Goal: Task Accomplishment & Management: Complete application form

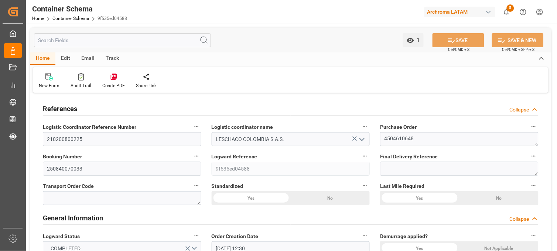
scroll to position [369, 0]
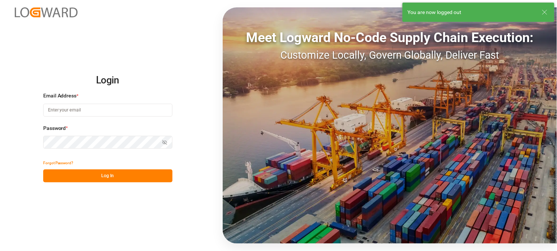
type input "[PERSON_NAME][EMAIL_ADDRESS][DOMAIN_NAME]"
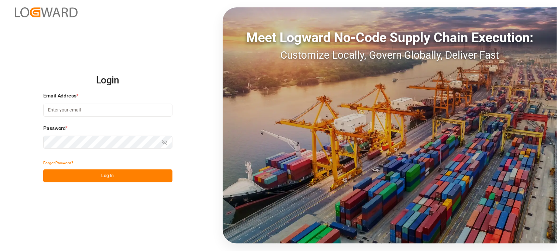
type input "[PERSON_NAME][EMAIL_ADDRESS][DOMAIN_NAME]"
click at [122, 177] on button "Log In" at bounding box center [107, 176] width 129 height 13
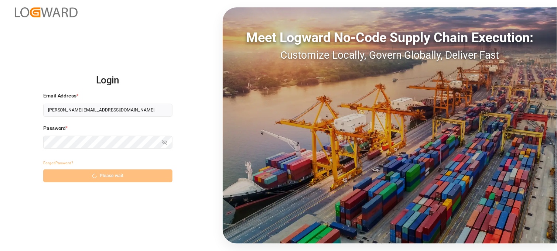
click at [105, 178] on div "Forgot Password? Please wait" at bounding box center [107, 170] width 129 height 26
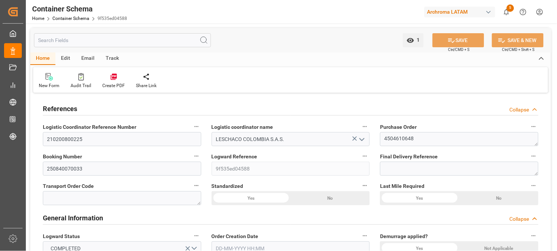
type input "0"
type input "3"
type input "1"
type input "22"
type input "5060"
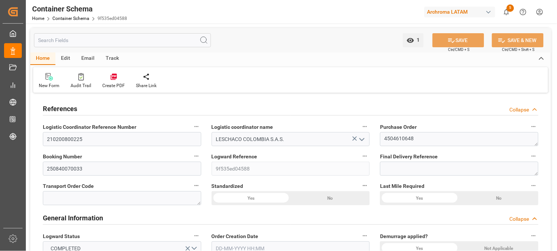
type input "5385.4"
type input "ONE"
type input "Ocean Network Express"
type input "BRSSZ"
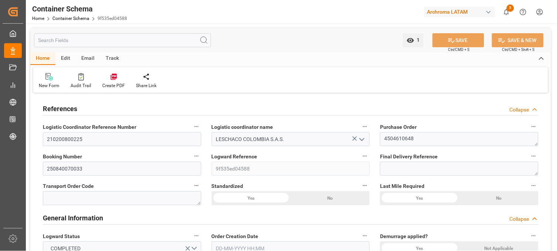
type input "COCTG"
type input "9302102"
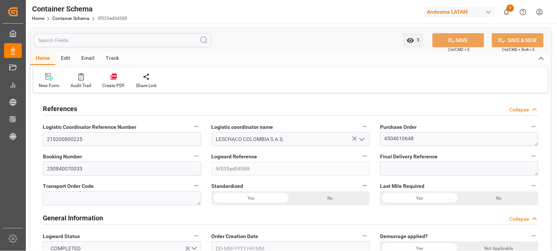
type input "9302102"
type input "0"
type input "11"
type input "30"
type input "[DATE] 12:30"
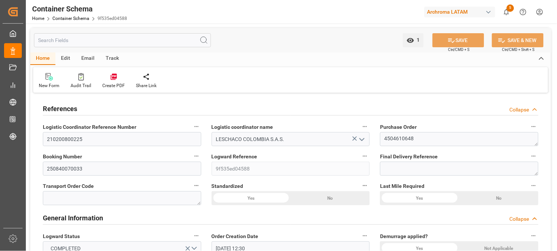
type input "[DATE]"
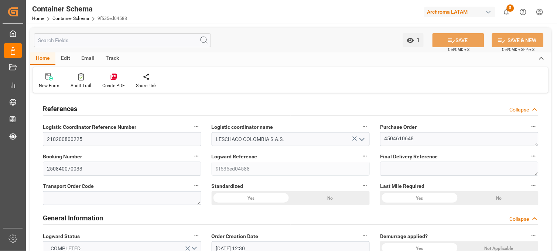
type input "[DATE] 13:28"
type input "[DATE] 17:40"
type input "[DATE]"
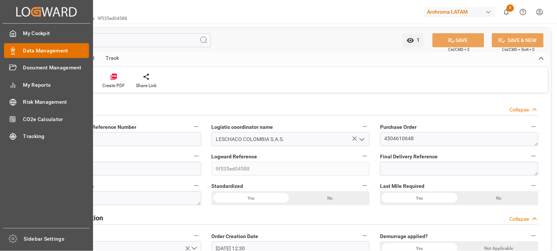
click at [49, 50] on span "Data Management" at bounding box center [56, 51] width 66 height 8
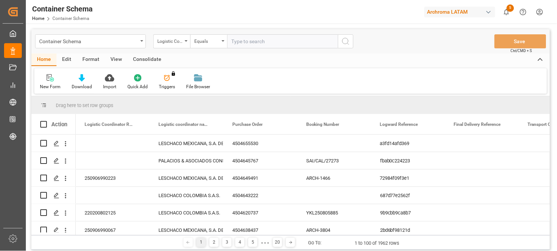
click at [64, 127] on div "Action" at bounding box center [59, 124] width 16 height 7
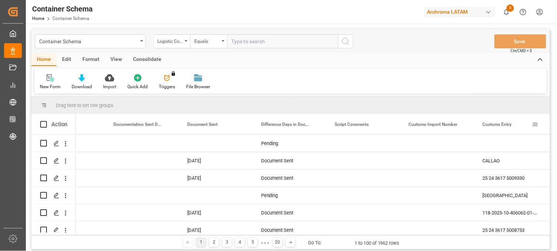
scroll to position [0, 1448]
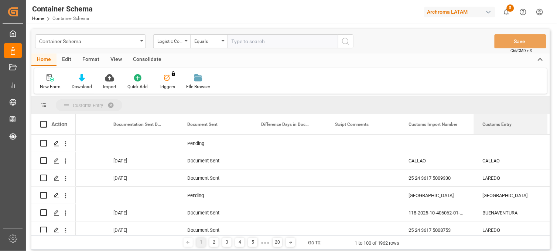
drag, startPoint x: 492, startPoint y: 119, endPoint x: 481, endPoint y: 108, distance: 15.7
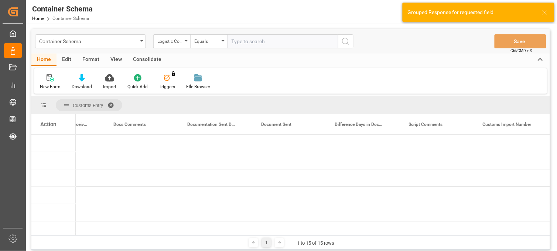
click at [51, 127] on div "Action" at bounding box center [53, 124] width 44 height 20
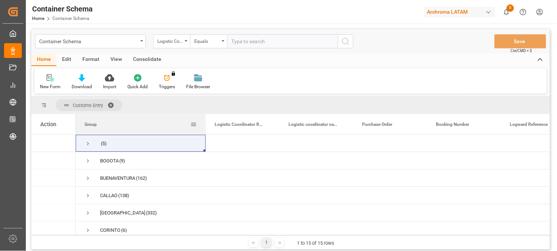
drag, startPoint x: 148, startPoint y: 124, endPoint x: 204, endPoint y: 124, distance: 56.1
click at [204, 124] on div at bounding box center [205, 124] width 3 height 20
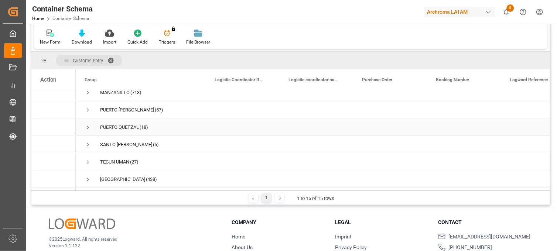
scroll to position [164, 0]
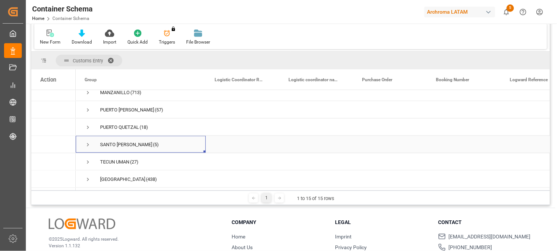
click at [89, 143] on span "Press SPACE to select this row." at bounding box center [88, 144] width 7 height 7
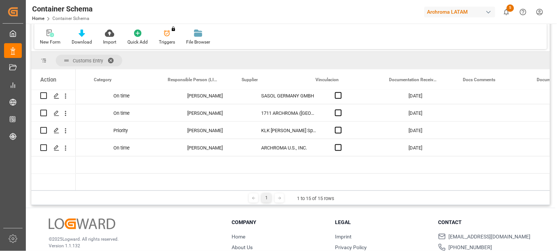
scroll to position [0, 0]
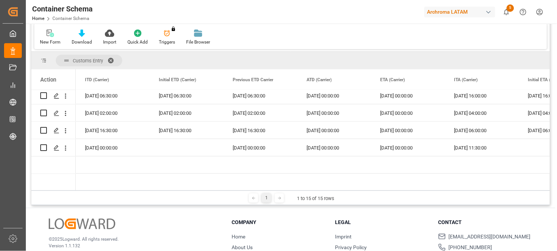
drag, startPoint x: 228, startPoint y: 188, endPoint x: 235, endPoint y: 188, distance: 6.3
click at [235, 188] on div at bounding box center [312, 189] width 472 height 3
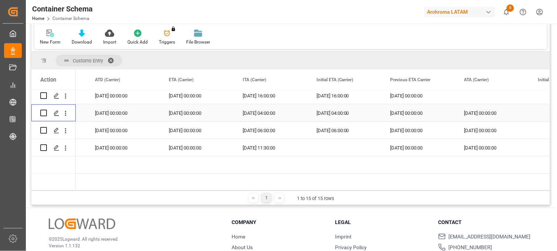
click at [43, 111] on input "Press Space to toggle row selection (unchecked)" at bounding box center [43, 113] width 7 height 7
checkbox input "true"
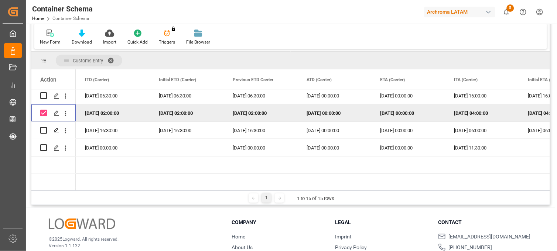
scroll to position [0, 6889]
